Goal: Information Seeking & Learning: Learn about a topic

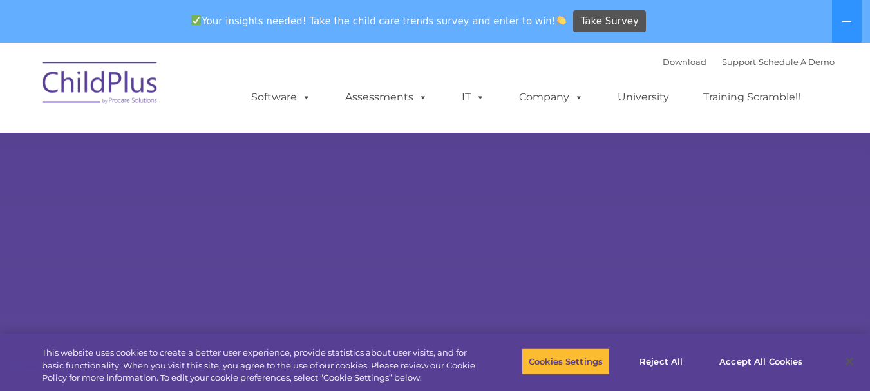
select select "MEDIUM"
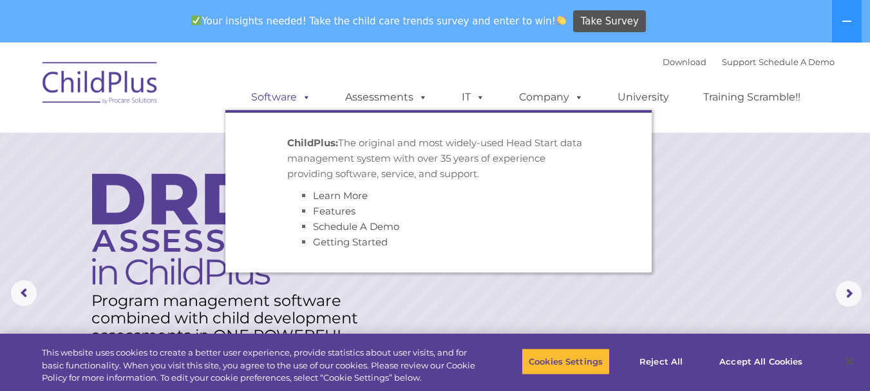
click at [287, 95] on link "Software" at bounding box center [281, 97] width 86 height 26
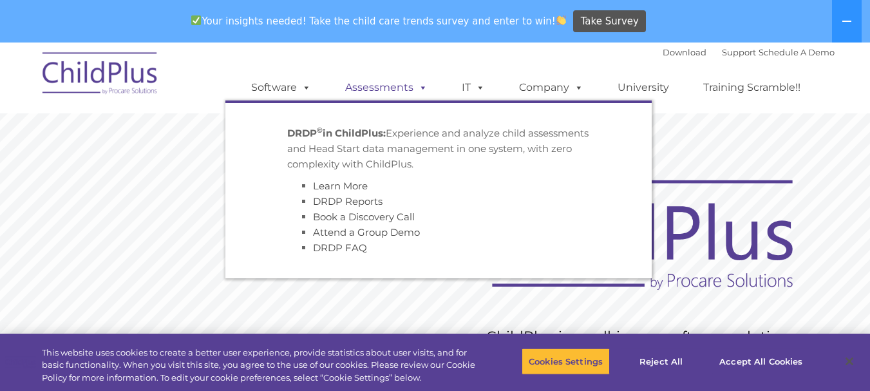
click at [421, 86] on span at bounding box center [420, 87] width 14 height 12
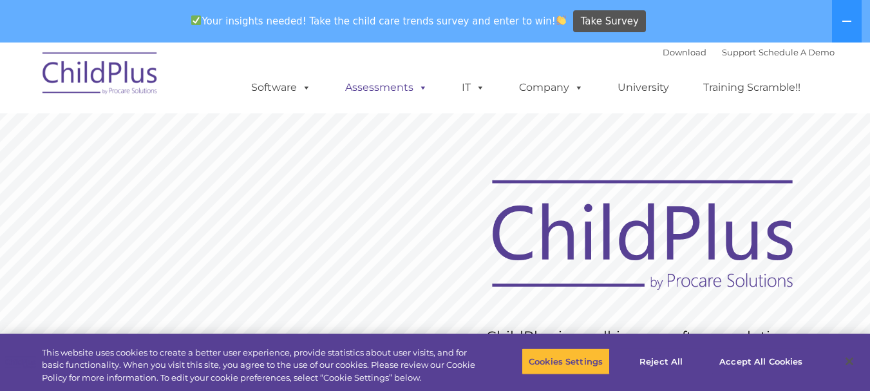
click at [421, 86] on span at bounding box center [420, 87] width 14 height 12
click at [650, 89] on link "University" at bounding box center [643, 88] width 77 height 26
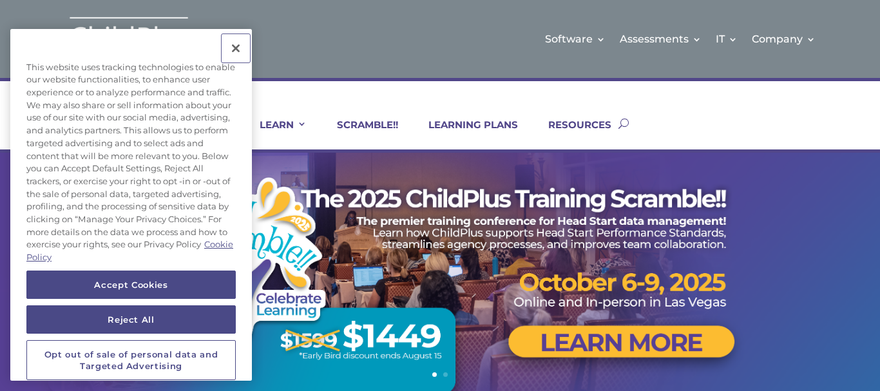
click at [237, 45] on button "Close" at bounding box center [235, 48] width 28 height 28
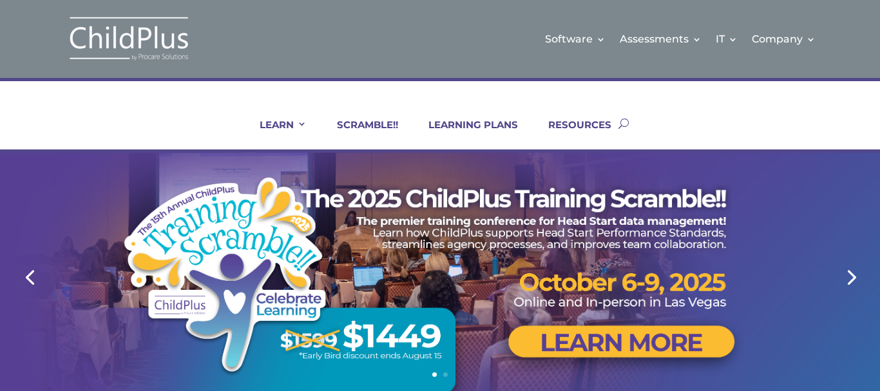
click at [807, 189] on div at bounding box center [440, 277] width 774 height 248
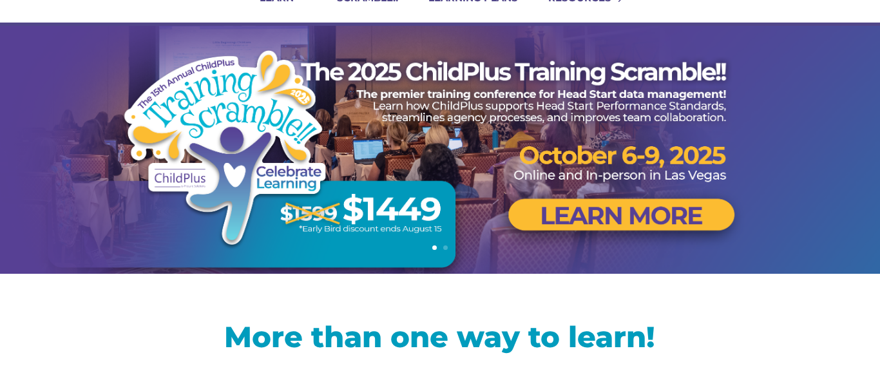
scroll to position [196, 0]
